Goal: Find contact information: Find contact information

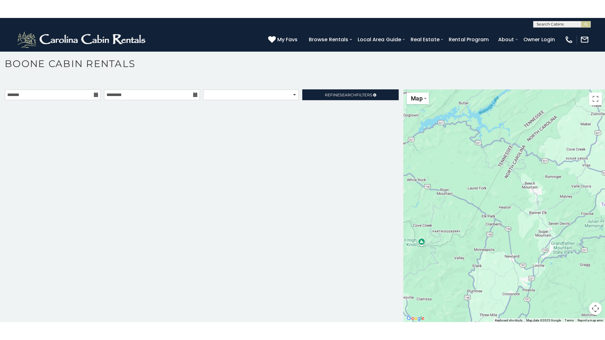
scroll to position [3, 0]
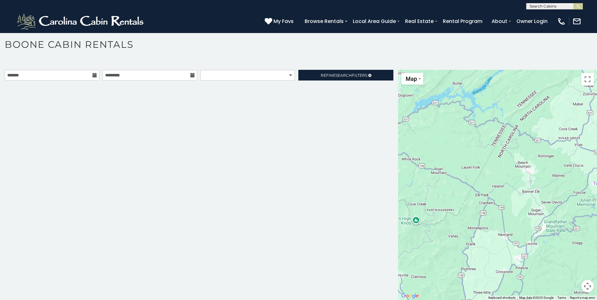
click at [425, 175] on div at bounding box center [497, 185] width 199 height 231
click at [418, 80] on button "Map" at bounding box center [413, 79] width 22 height 12
click at [524, 108] on div at bounding box center [497, 185] width 199 height 231
click at [584, 79] on button "Toggle fullscreen view" at bounding box center [588, 79] width 13 height 13
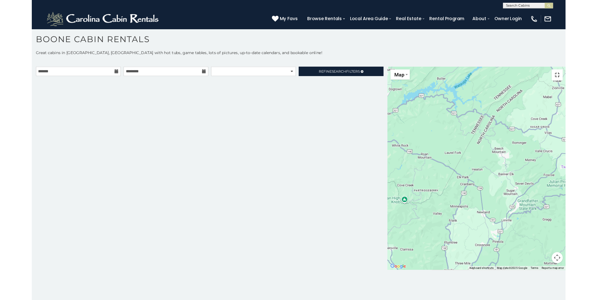
scroll to position [0, 0]
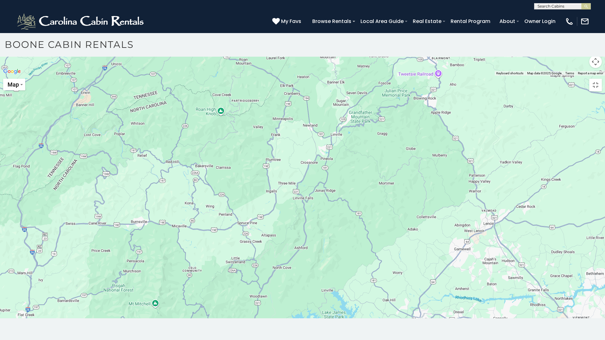
drag, startPoint x: 330, startPoint y: 173, endPoint x: 331, endPoint y: 176, distance: 3.3
click at [331, 76] on div at bounding box center [302, 76] width 605 height 0
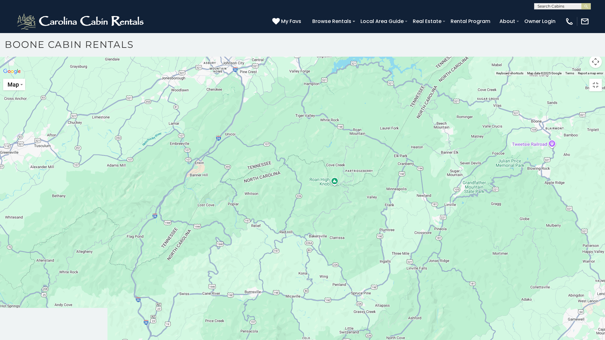
drag, startPoint x: 328, startPoint y: 179, endPoint x: 432, endPoint y: 241, distance: 120.9
click at [440, 76] on div at bounding box center [302, 76] width 605 height 0
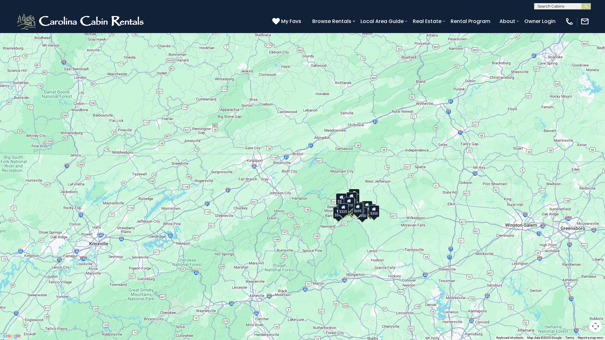
drag, startPoint x: 271, startPoint y: 226, endPoint x: 254, endPoint y: 306, distance: 82.1
click at [254, 300] on div "$349 $480 $525 $315 $355 $675 $635 $930 $400 $451 $330 $400 $485 $460 $395 $255…" at bounding box center [302, 170] width 605 height 340
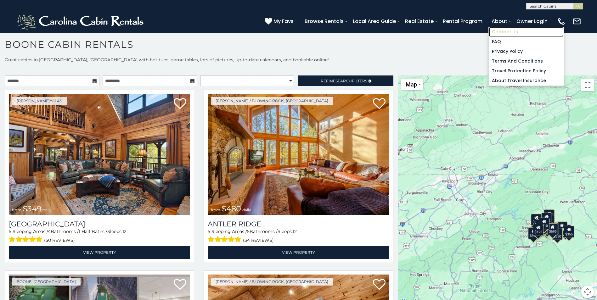
click at [499, 31] on link "Contact Us" at bounding box center [526, 32] width 75 height 10
